Goal: Task Accomplishment & Management: Use online tool/utility

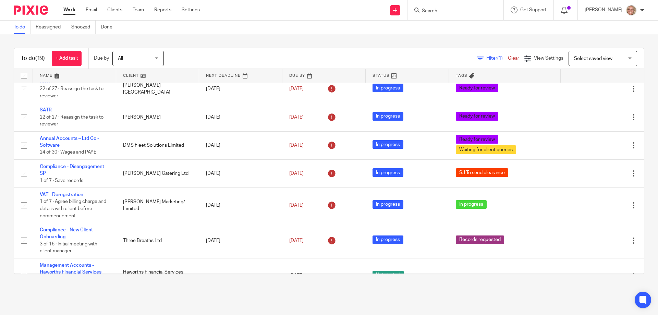
scroll to position [206, 0]
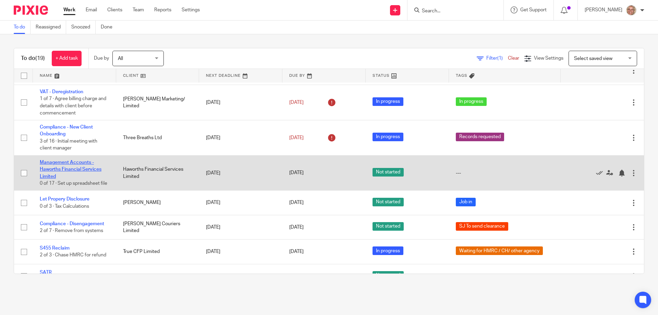
click at [75, 162] on link "Management Accounts - Haworths Financial Services Limited" at bounding box center [71, 169] width 62 height 19
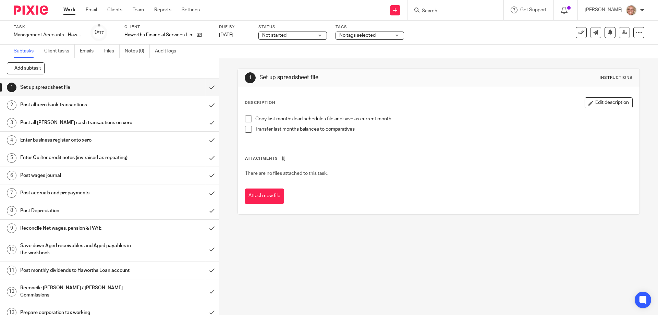
click at [245, 119] on span at bounding box center [248, 119] width 7 height 7
click at [247, 130] on span at bounding box center [248, 129] width 7 height 7
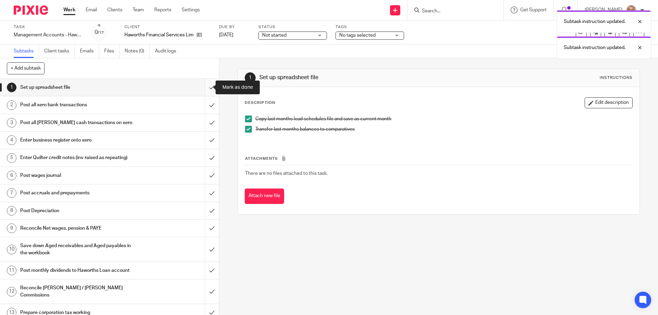
click at [205, 87] on input "submit" at bounding box center [109, 87] width 219 height 17
